Goal: Information Seeking & Learning: Learn about a topic

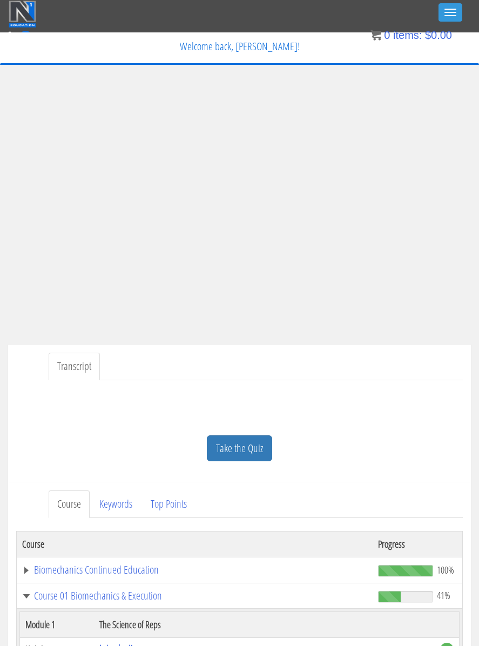
scroll to position [2082, 0]
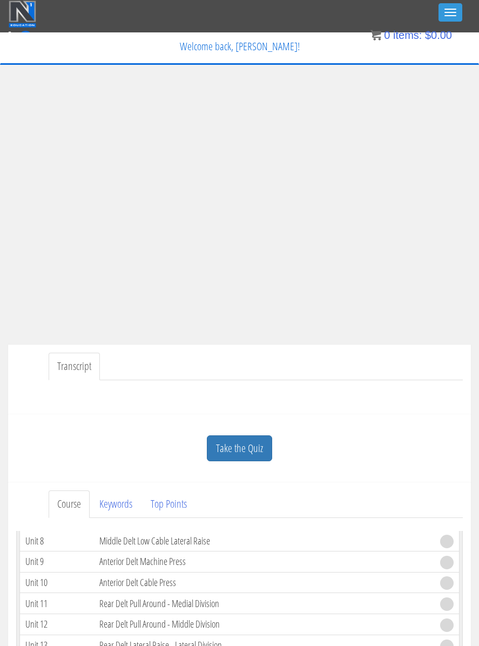
click at [265, 445] on link "Take the Quiz" at bounding box center [239, 448] width 65 height 26
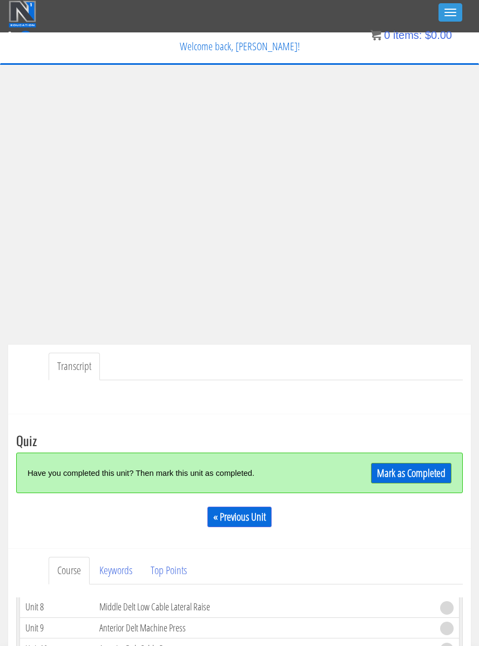
click at [421, 477] on link "Mark as Completed" at bounding box center [411, 473] width 80 height 21
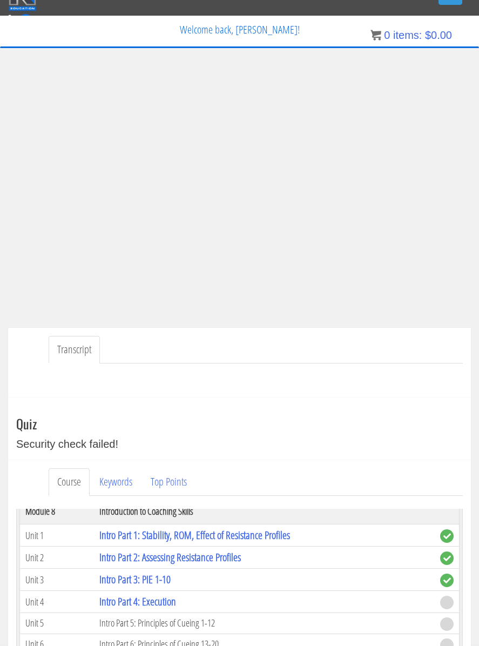
scroll to position [0, 0]
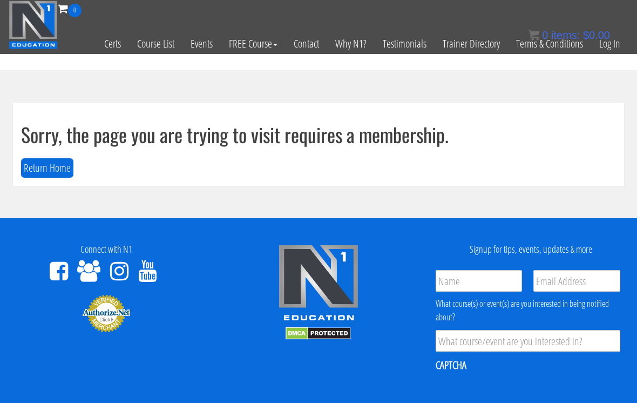
click at [609, 47] on link "Log In" at bounding box center [609, 43] width 37 height 53
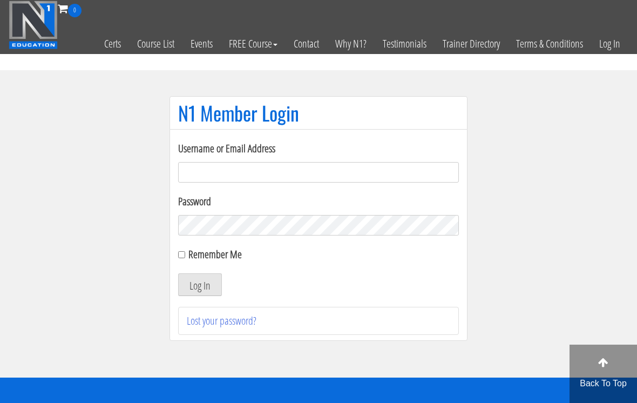
type input "info@macfitnesscoaching.com"
click at [200, 285] on button "Log In" at bounding box center [200, 284] width 44 height 23
click at [206, 277] on button "Log In" at bounding box center [200, 284] width 44 height 23
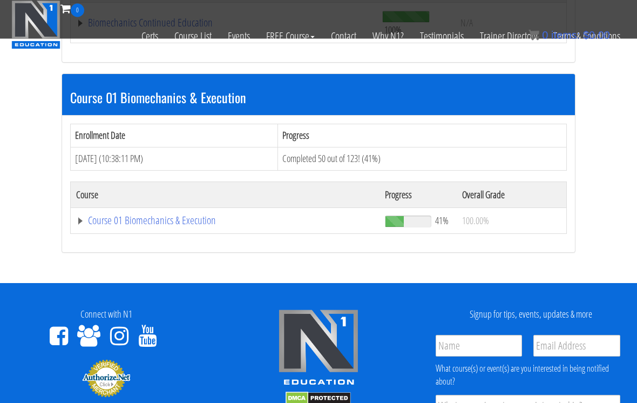
scroll to position [291, 0]
click at [198, 28] on link "Course 01 Biomechanics & Execution" at bounding box center [223, 22] width 295 height 11
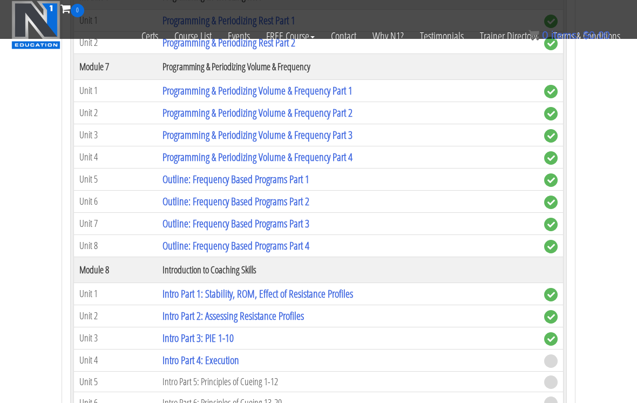
scroll to position [1513, 0]
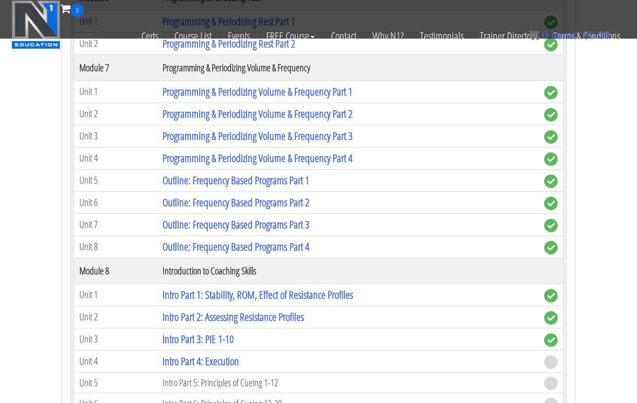
click at [173, 354] on link "Intro Part 4: Execution" at bounding box center [200, 361] width 77 height 15
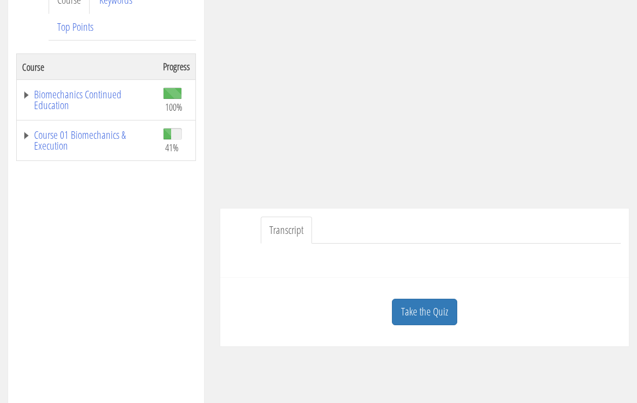
scroll to position [163, 0]
click at [398, 313] on link "Take the Quiz" at bounding box center [424, 312] width 65 height 26
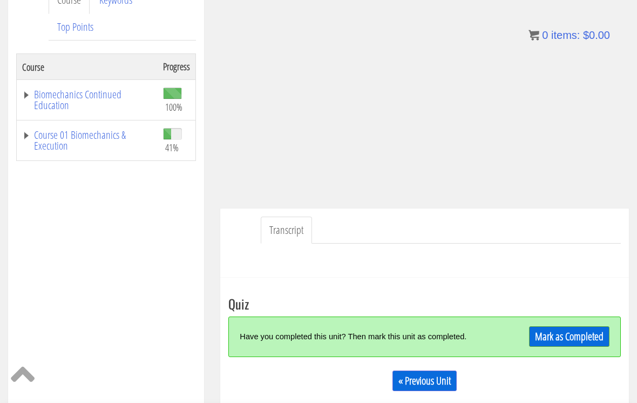
click at [533, 327] on div "Mark as Completed" at bounding box center [561, 336] width 97 height 23
click at [532, 335] on link "Mark as Completed" at bounding box center [569, 336] width 80 height 21
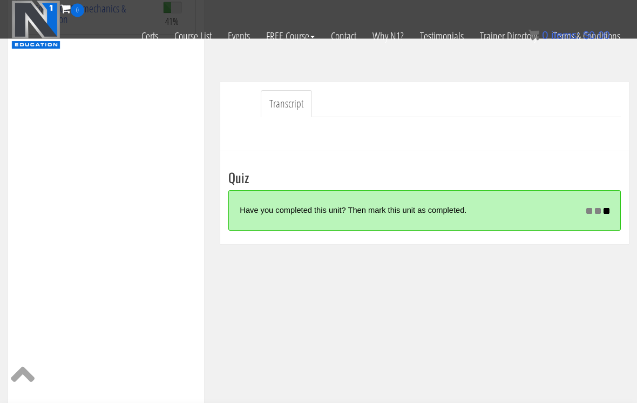
scroll to position [225, 0]
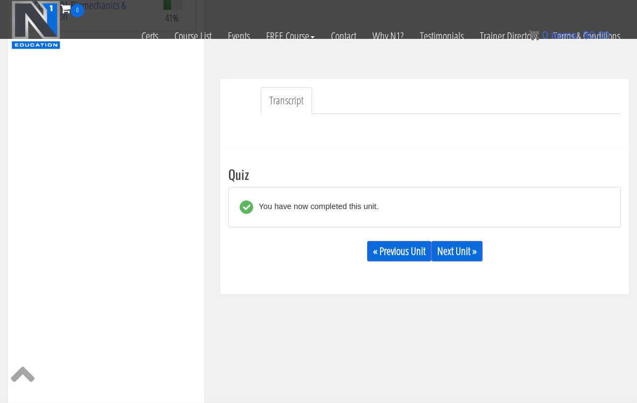
click at [469, 248] on link "Next Unit »" at bounding box center [456, 251] width 51 height 21
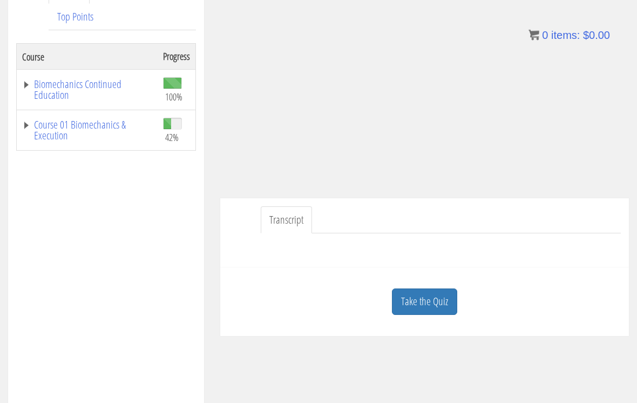
scroll to position [120, 0]
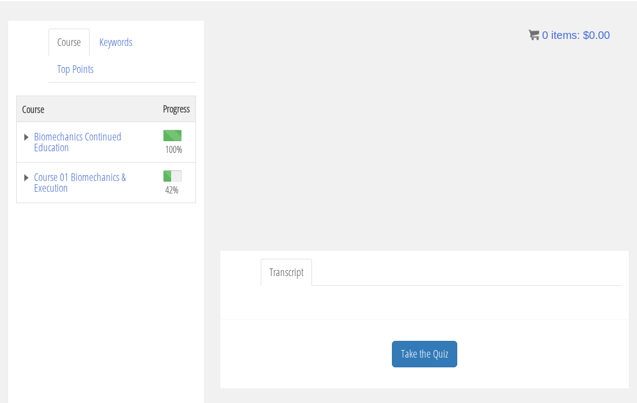
click at [98, 175] on link "Course 01 Biomechanics & Execution" at bounding box center [87, 183] width 130 height 22
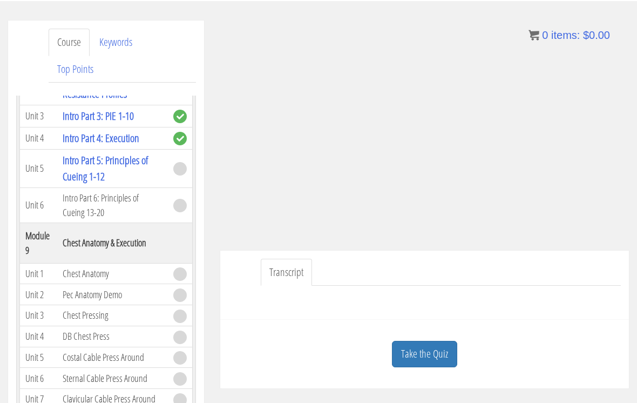
scroll to position [1935, 0]
click at [140, 185] on link "Intro Part 5: Principles of Cueing 1-12" at bounding box center [105, 169] width 85 height 31
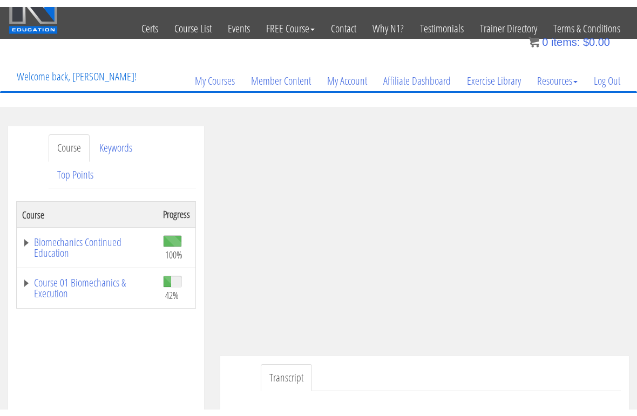
scroll to position [13, 0]
